Goal: Use online tool/utility: Utilize a website feature to perform a specific function

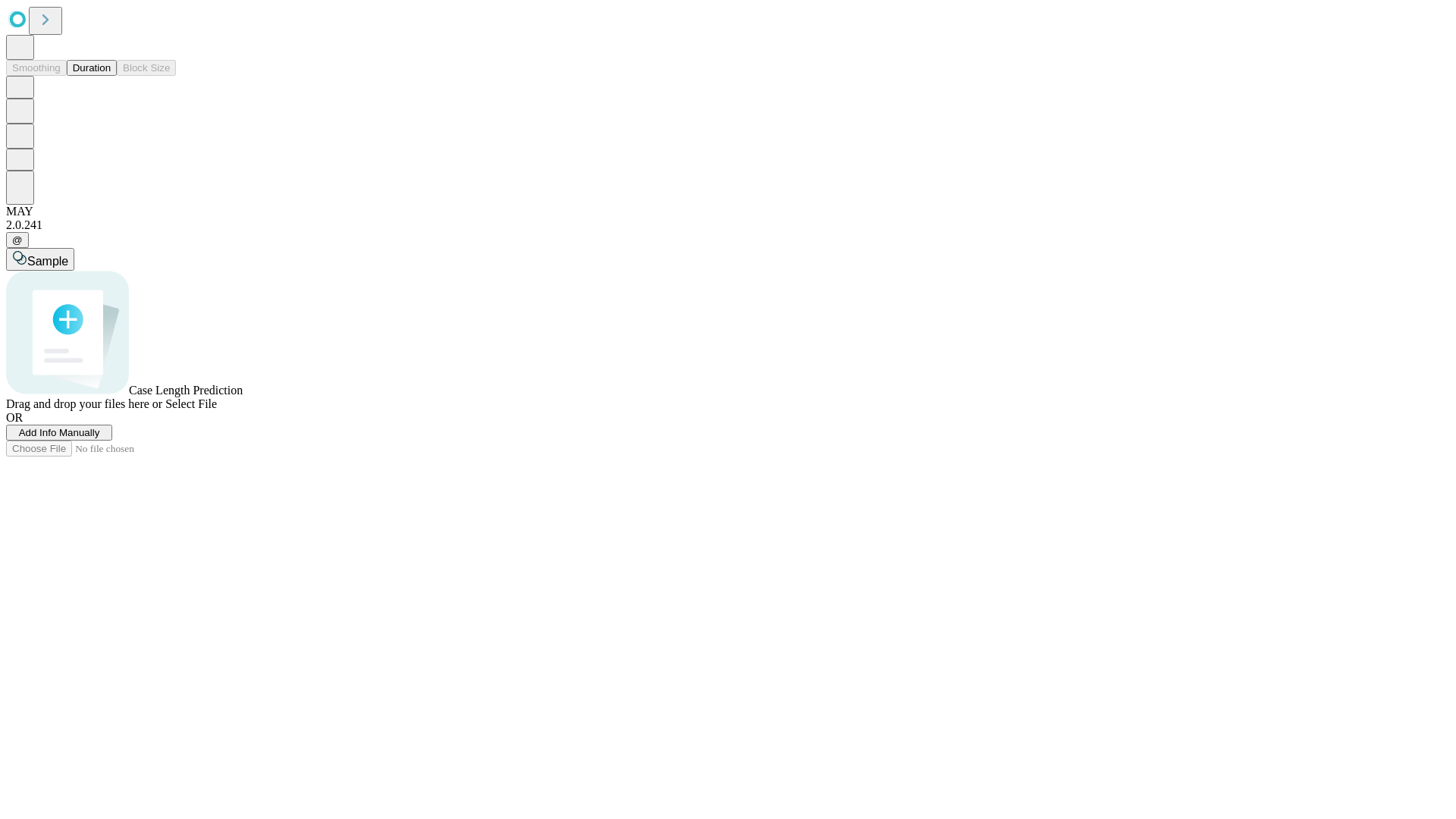
click at [217, 410] on span "Select File" at bounding box center [191, 404] width 51 height 13
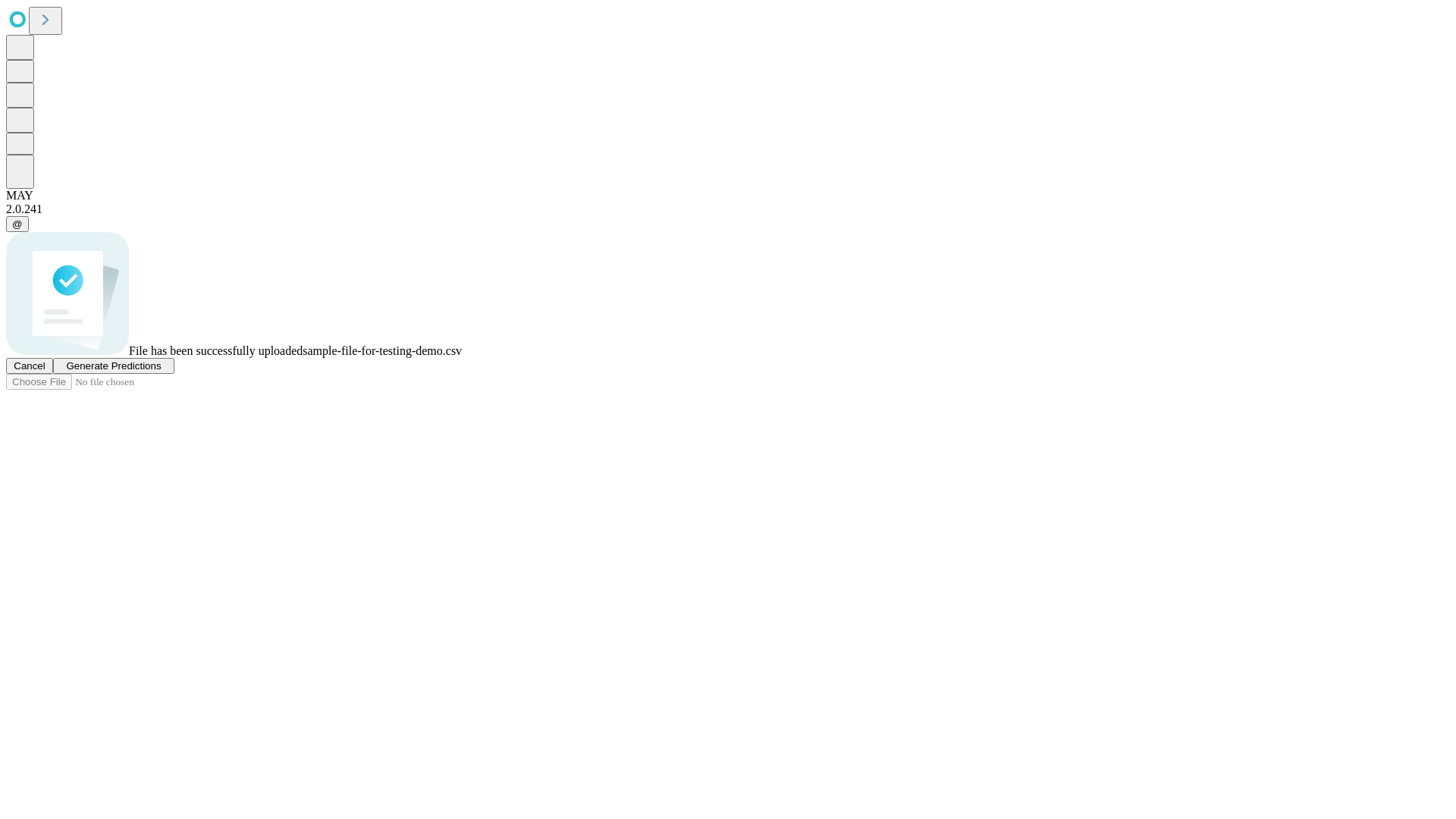
click at [160, 372] on span "Generate Predictions" at bounding box center [113, 366] width 94 height 11
